Goal: Find specific page/section: Find specific page/section

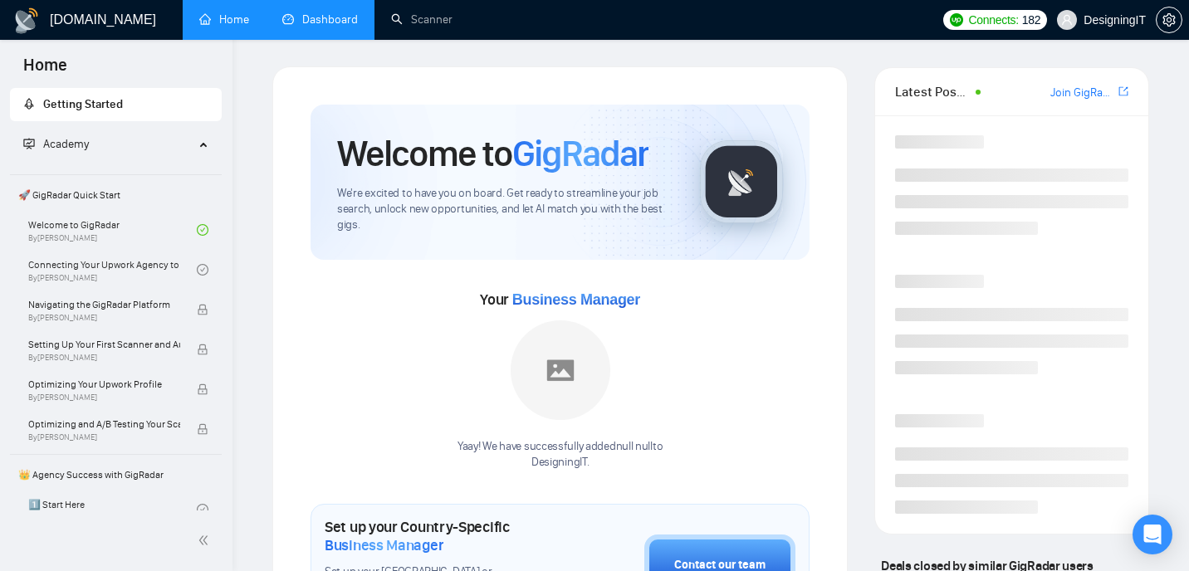
click at [320, 23] on link "Dashboard" at bounding box center [320, 19] width 76 height 14
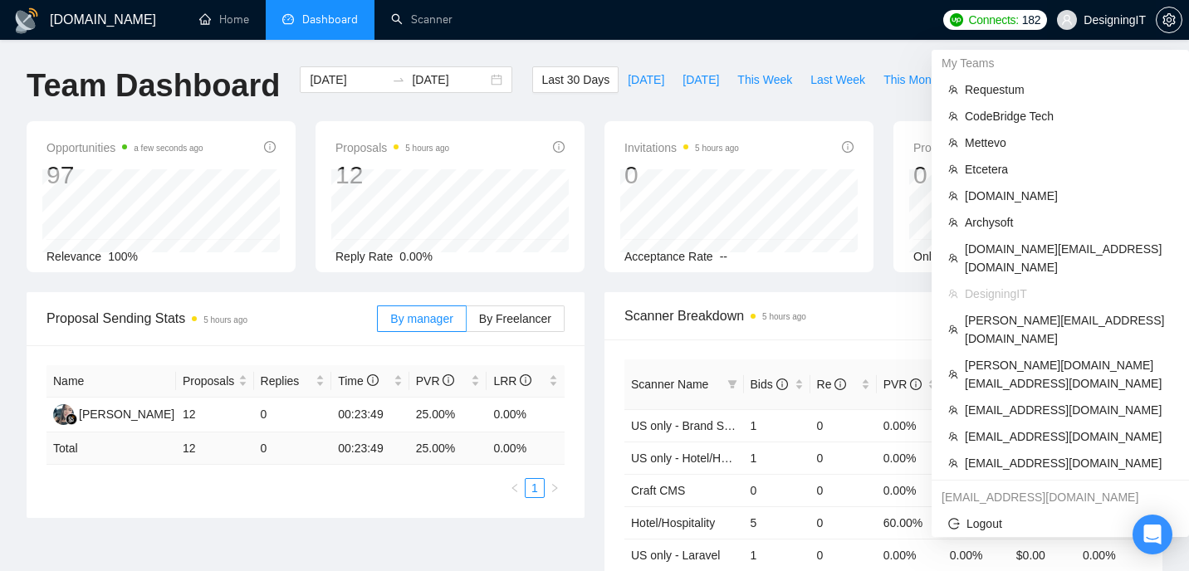
click at [1110, 20] on span "DesigningIT" at bounding box center [1115, 20] width 62 height 0
click at [1035, 90] on span "Requestum" at bounding box center [1069, 90] width 208 height 18
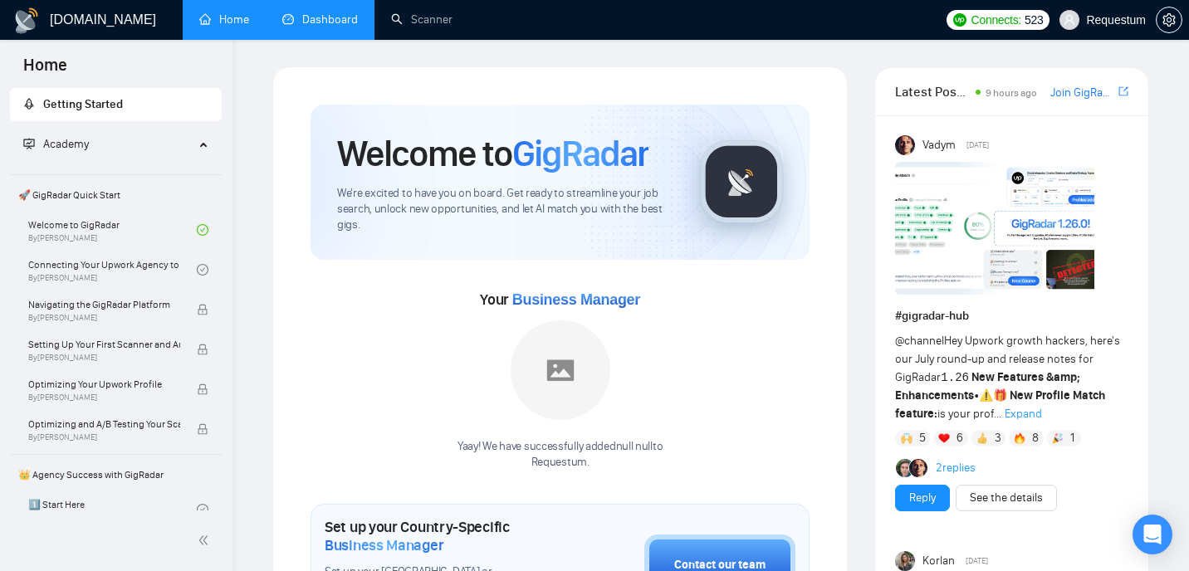
click at [350, 22] on link "Dashboard" at bounding box center [320, 19] width 76 height 14
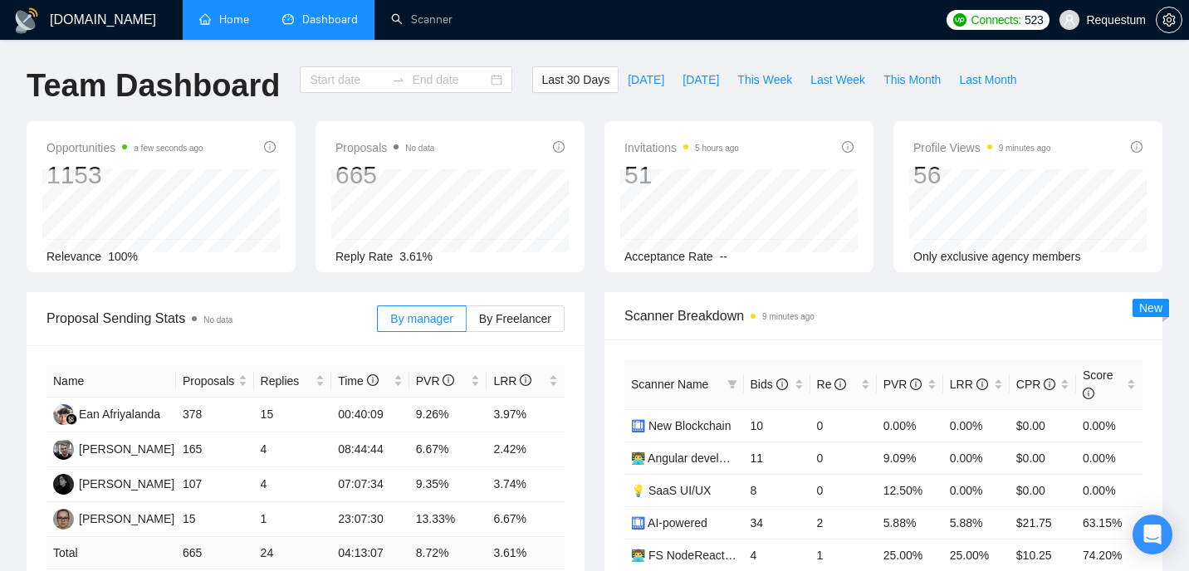
type input "[DATE]"
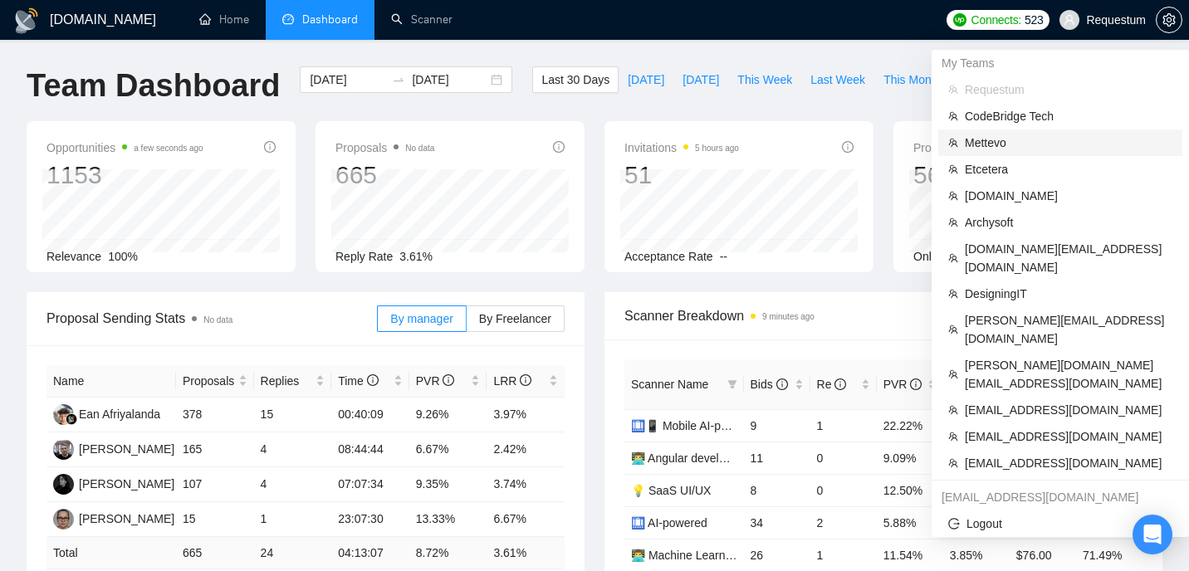
click at [1034, 139] on span "Mettevo" at bounding box center [1069, 143] width 208 height 18
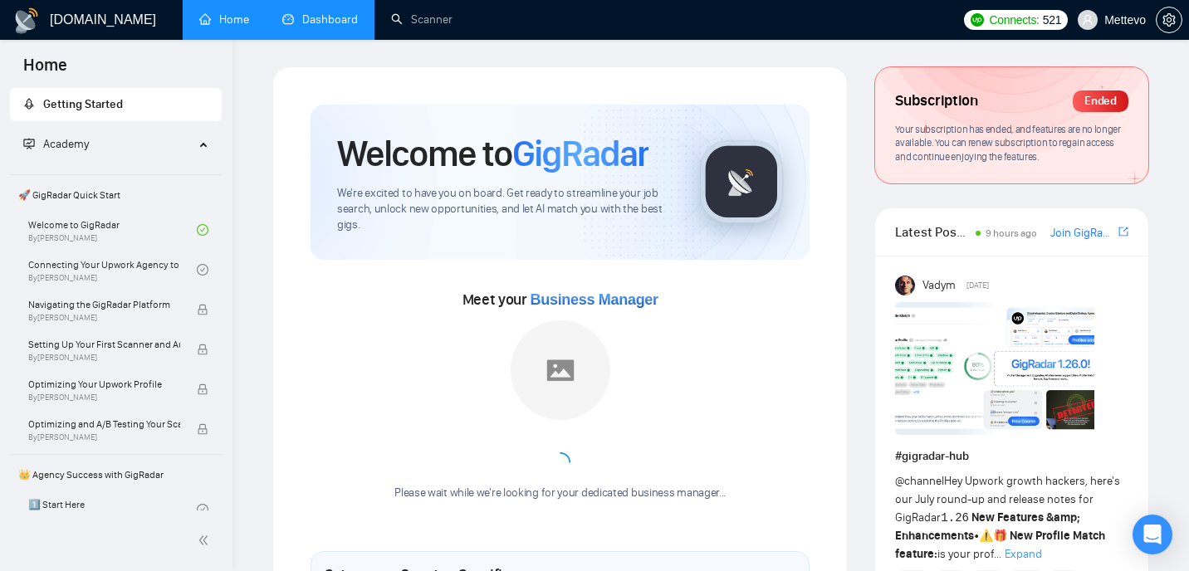
click at [305, 18] on link "Dashboard" at bounding box center [320, 19] width 76 height 14
